Goal: Use online tool/utility

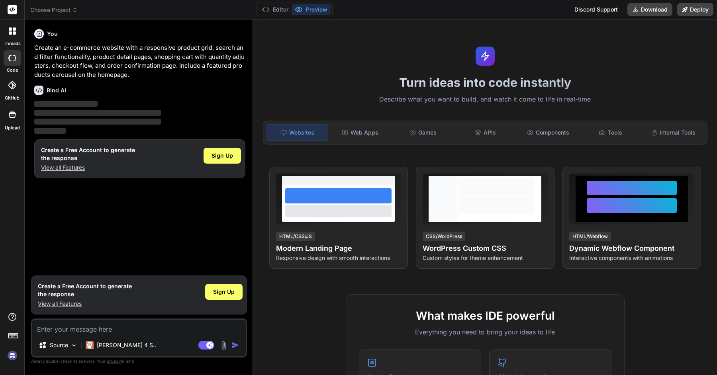
click at [19, 90] on div at bounding box center [13, 85] width 18 height 18
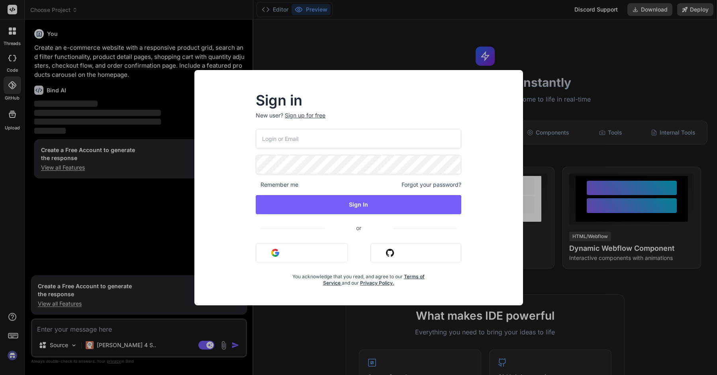
click at [375, 43] on div "Sign in New user? Sign up for free Remember me Forgot your password? Sign In or…" at bounding box center [358, 187] width 717 height 375
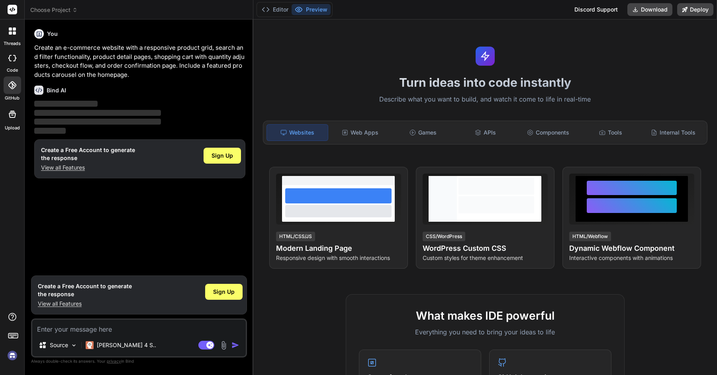
click at [10, 32] on icon at bounding box center [10, 32] width 3 height 3
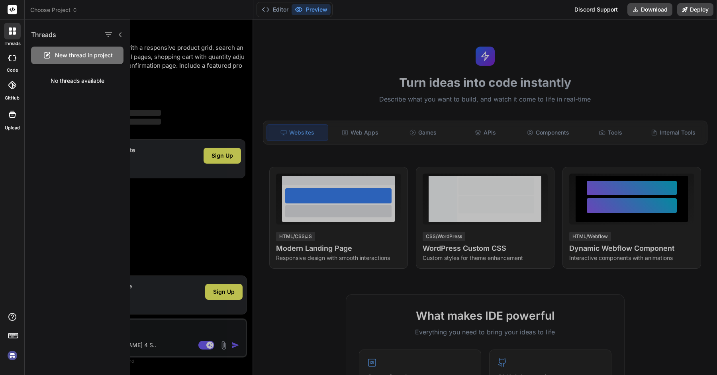
click at [173, 111] on div at bounding box center [423, 198] width 587 height 356
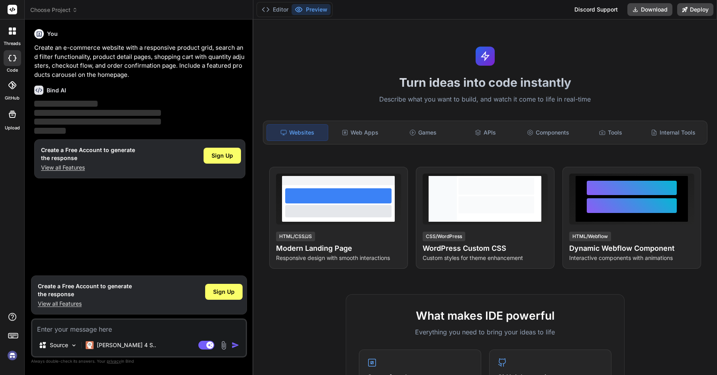
type textarea "x"
click at [367, 129] on div "Web Apps" at bounding box center [360, 132] width 61 height 17
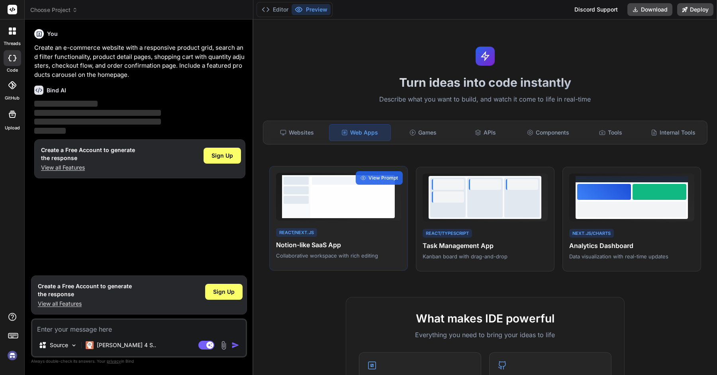
click at [358, 218] on div at bounding box center [338, 197] width 125 height 48
click at [282, 11] on button "Editor" at bounding box center [274, 9] width 33 height 11
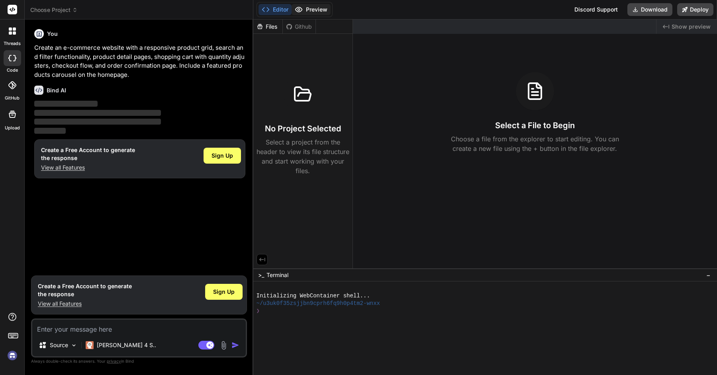
click at [304, 12] on button "Preview" at bounding box center [311, 9] width 39 height 11
